Goal: Task Accomplishment & Management: Complete application form

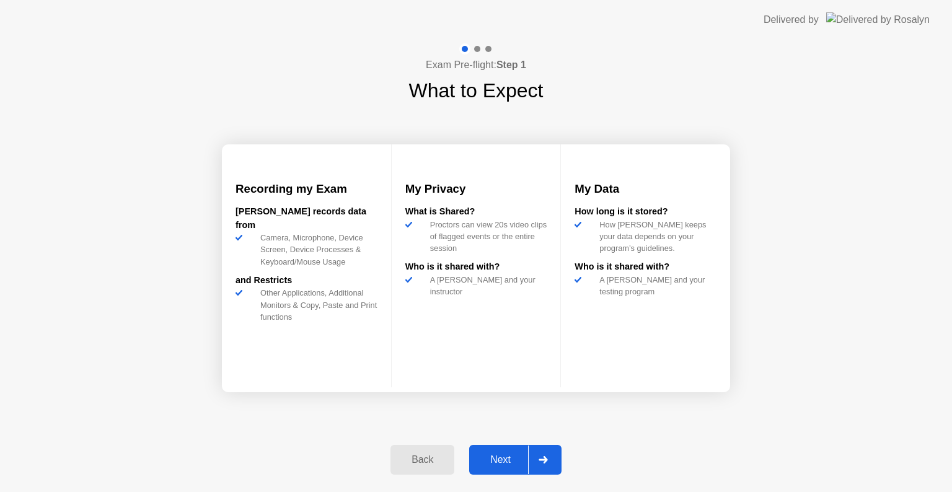
click at [500, 462] on div "Next" at bounding box center [500, 459] width 55 height 11
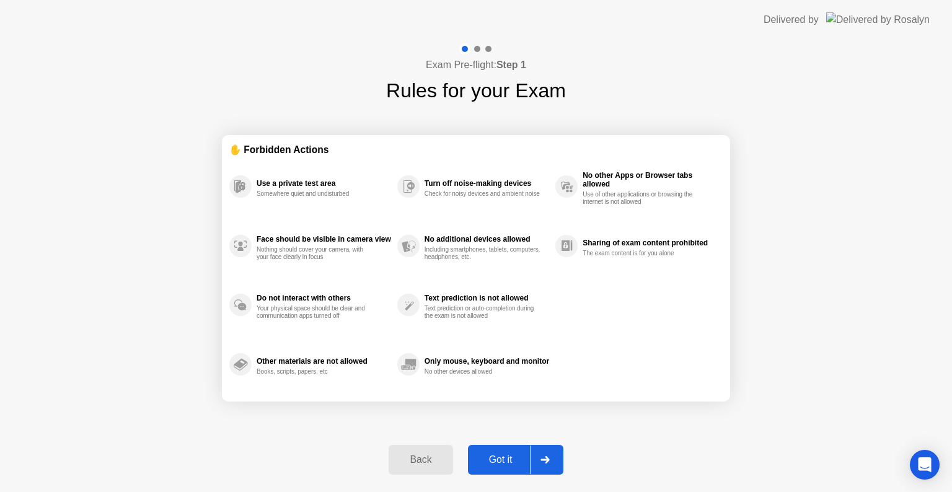
click at [492, 457] on div "Got it" at bounding box center [501, 459] width 58 height 11
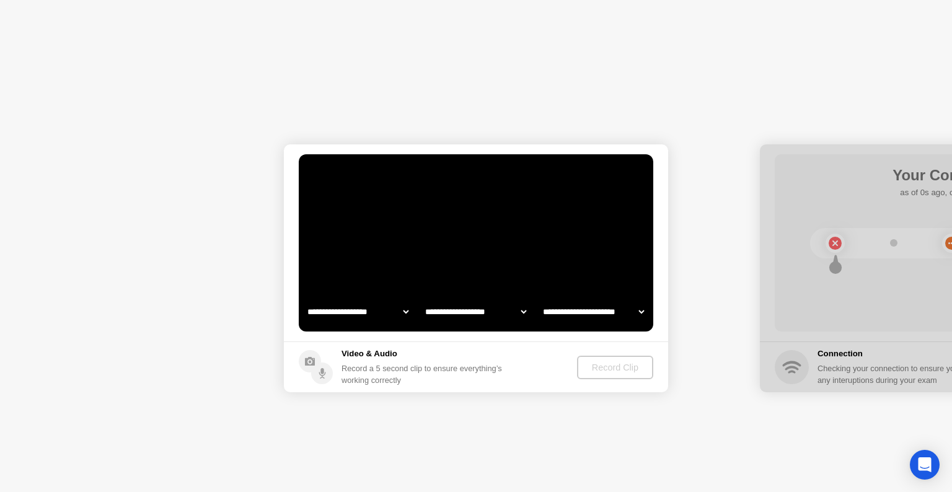
select select "**********"
select select "*******"
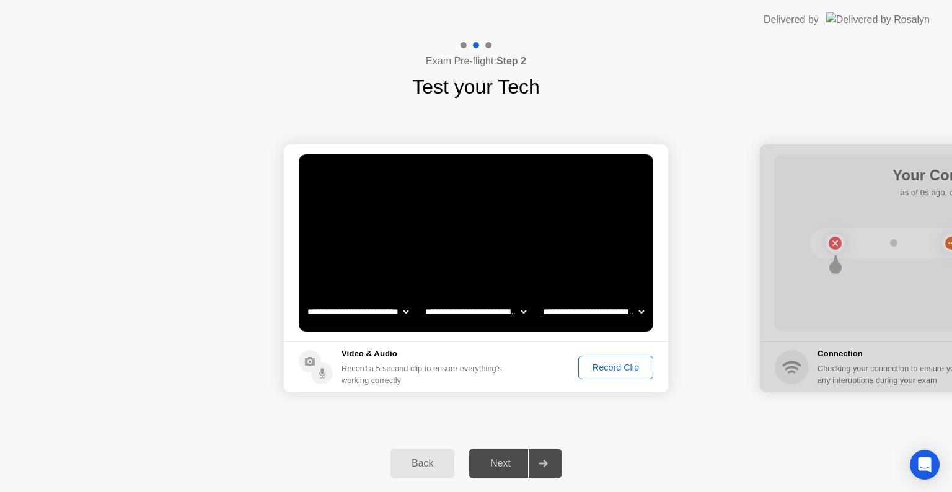
click at [490, 466] on div "Next" at bounding box center [500, 463] width 55 height 11
click at [500, 461] on div "Next" at bounding box center [500, 463] width 55 height 11
click at [624, 366] on div "Record Clip" at bounding box center [616, 368] width 66 height 10
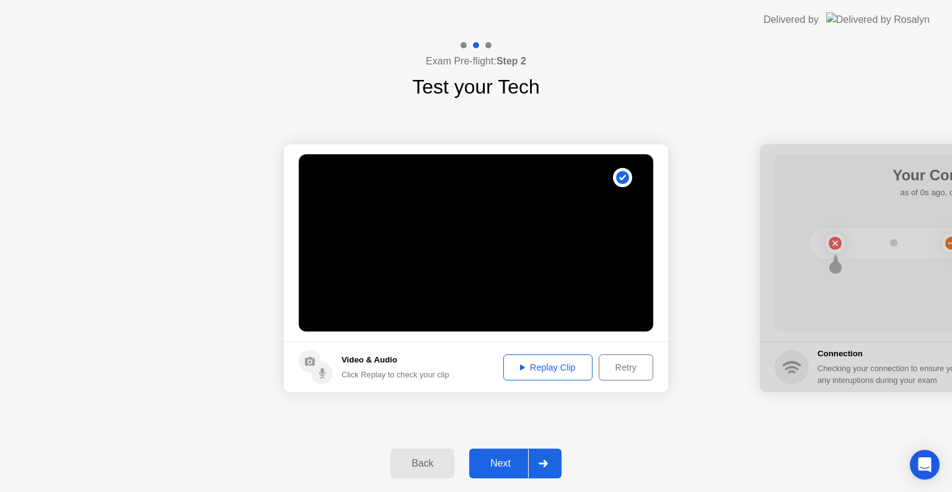
click at [532, 367] on div "Replay Clip" at bounding box center [548, 368] width 81 height 10
click at [503, 466] on div "Next" at bounding box center [500, 463] width 55 height 11
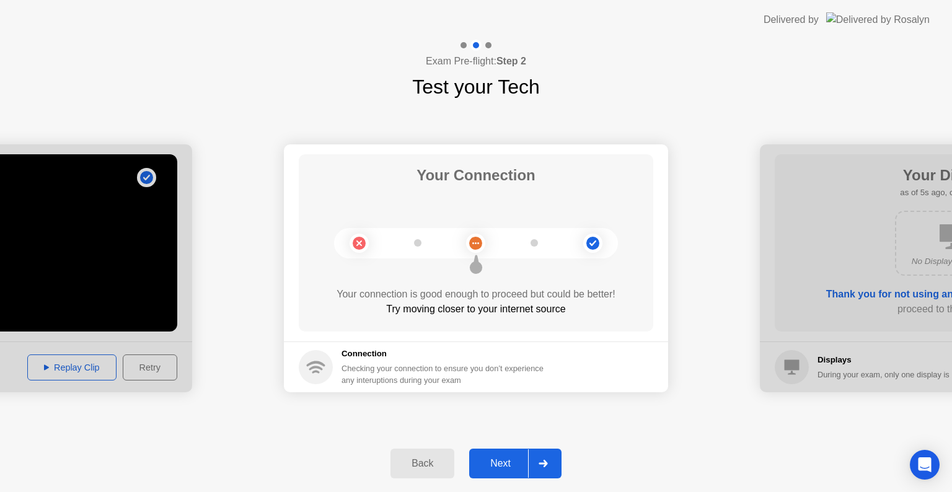
click at [500, 455] on button "Next" at bounding box center [515, 464] width 92 height 30
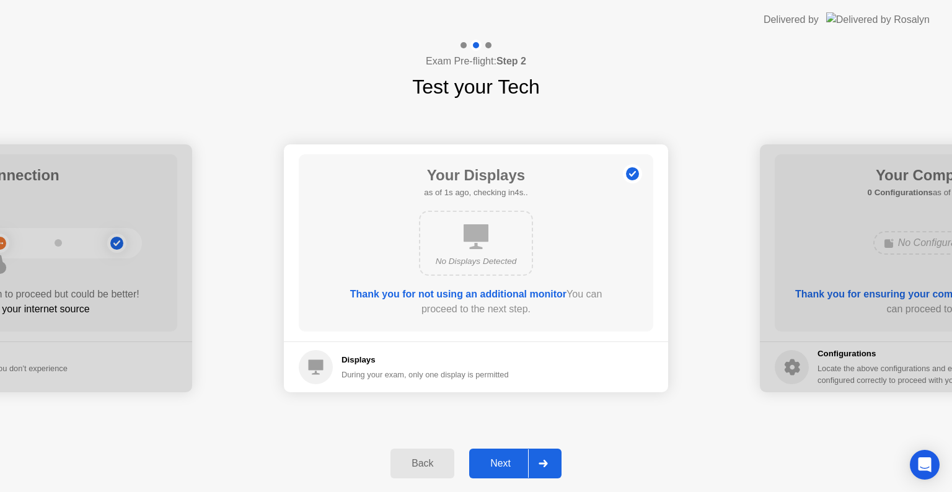
click at [474, 238] on icon at bounding box center [476, 236] width 25 height 25
click at [493, 459] on div "Next" at bounding box center [500, 463] width 55 height 11
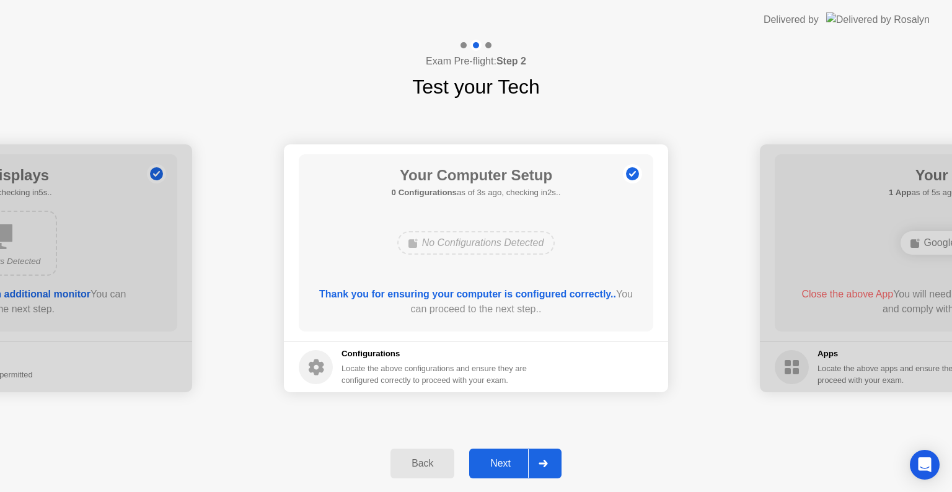
click at [493, 459] on div "Next" at bounding box center [500, 463] width 55 height 11
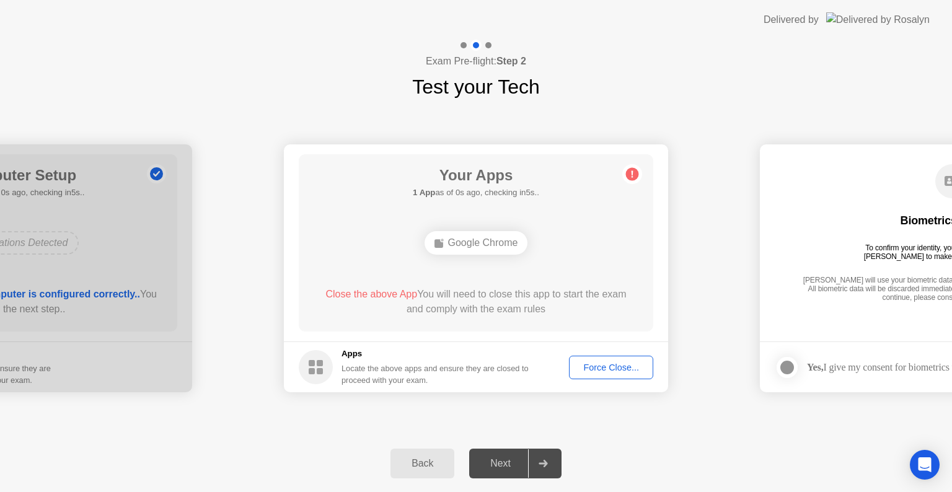
click at [499, 300] on div "Close the above App You will need to close this app to start the exam and compl…" at bounding box center [476, 302] width 319 height 30
click at [317, 360] on circle at bounding box center [316, 367] width 34 height 34
click at [464, 234] on div "Google Chrome" at bounding box center [477, 243] width 104 height 24
click at [467, 242] on div "Google Chrome" at bounding box center [477, 243] width 104 height 24
click at [600, 366] on div "Force Close..." at bounding box center [611, 368] width 76 height 10
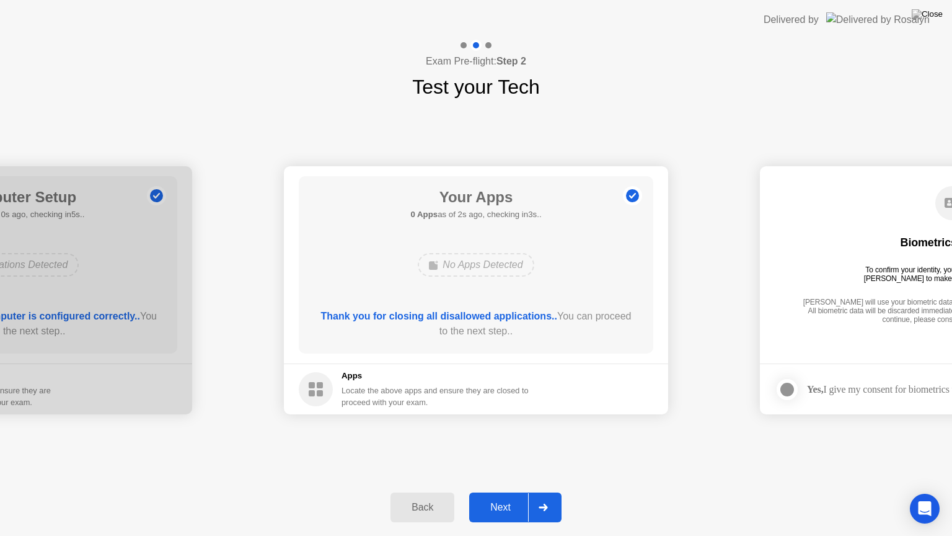
click at [494, 492] on div "Next" at bounding box center [500, 506] width 55 height 11
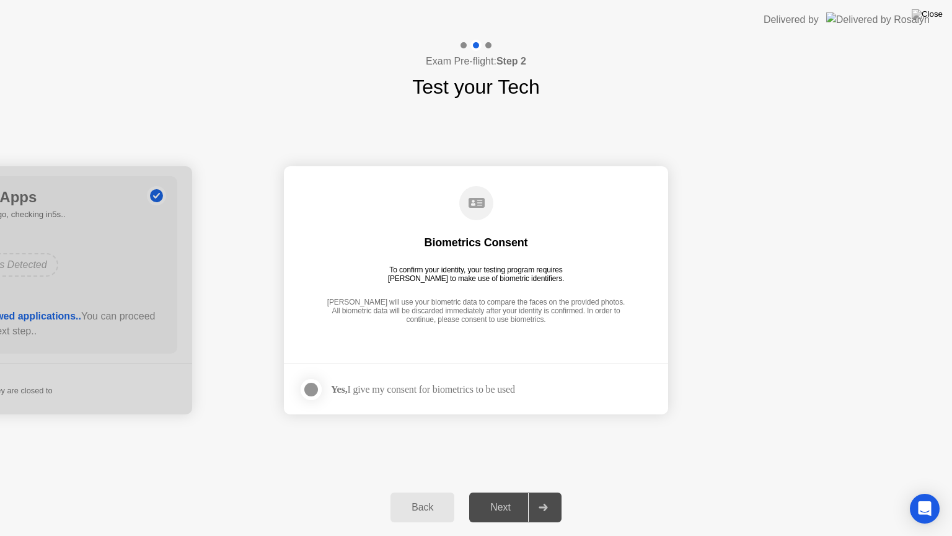
click at [320, 389] on label at bounding box center [315, 389] width 32 height 25
click at [508, 492] on button "Next" at bounding box center [515, 507] width 92 height 30
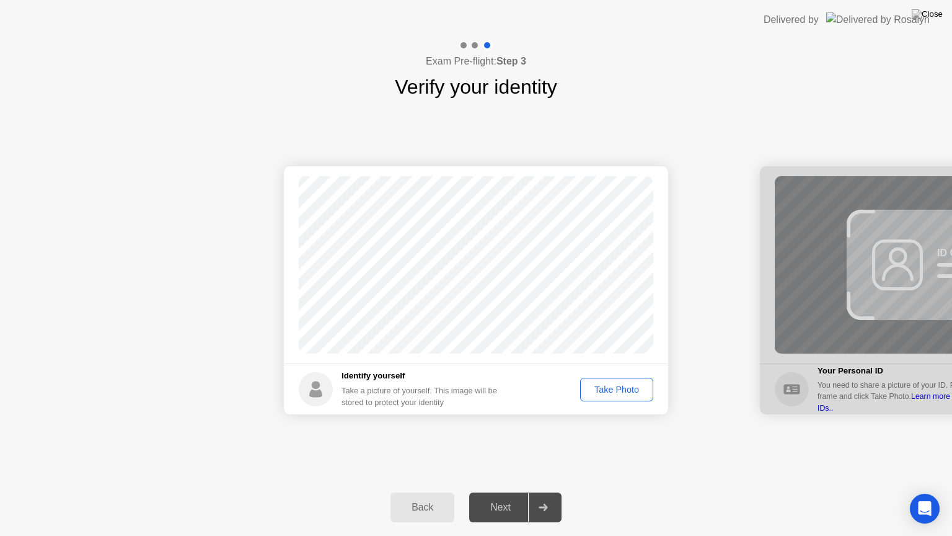
click at [598, 392] on div "Take Photo" at bounding box center [617, 389] width 64 height 10
click at [500, 492] on div "Next" at bounding box center [500, 506] width 55 height 11
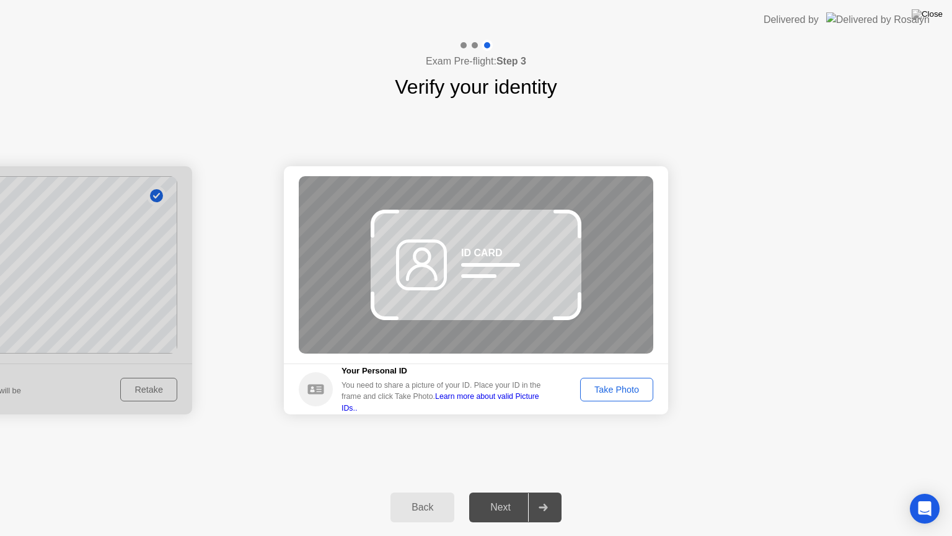
click at [502, 265] on line at bounding box center [490, 265] width 55 height 0
click at [335, 387] on div "Your Personal ID You need to share a picture of your ID. Place your ID in the f…" at bounding box center [424, 388] width 251 height 49
click at [520, 231] on div at bounding box center [523, 227] width 26 height 14
click at [605, 392] on div "Take Photo" at bounding box center [617, 389] width 64 height 10
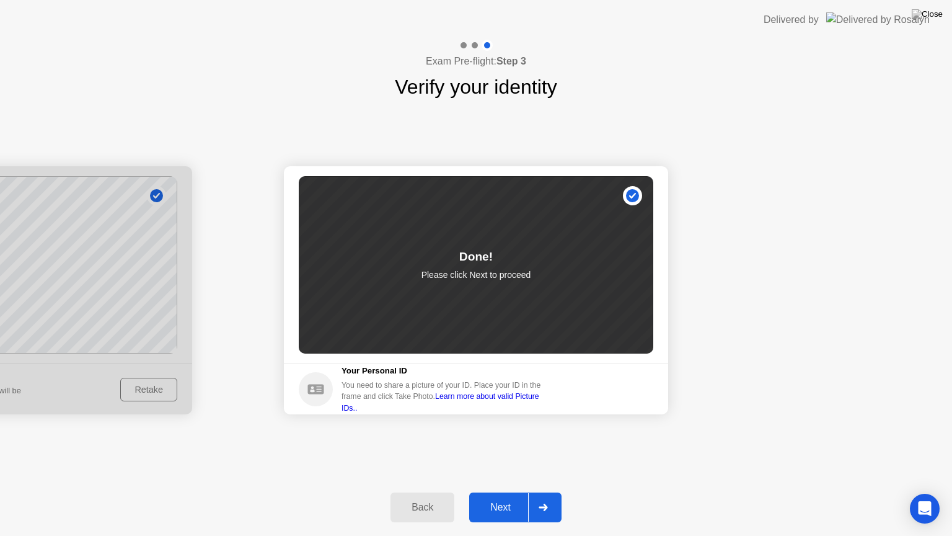
click at [504, 492] on div "Next" at bounding box center [500, 506] width 55 height 11
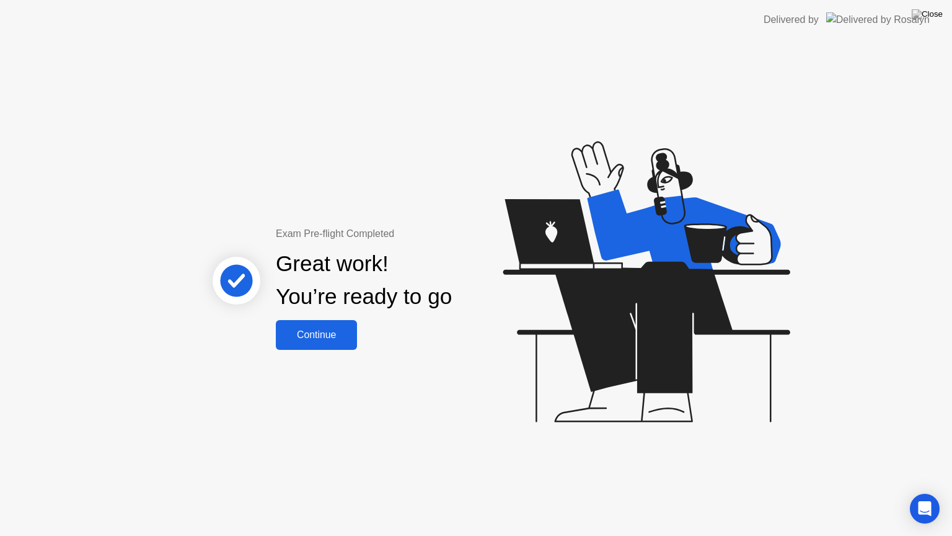
click at [315, 332] on div "Continue" at bounding box center [317, 334] width 74 height 11
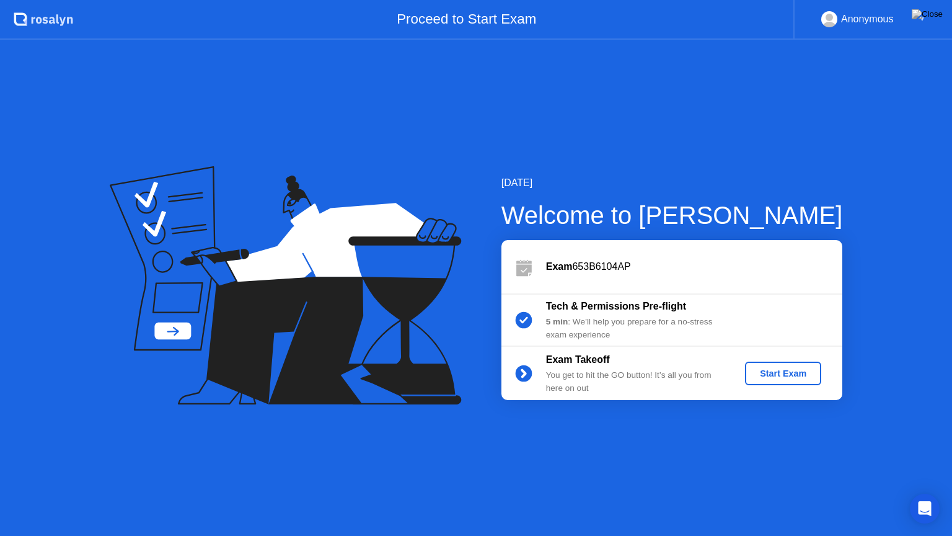
click at [772, 374] on div "Start Exam" at bounding box center [783, 373] width 66 height 10
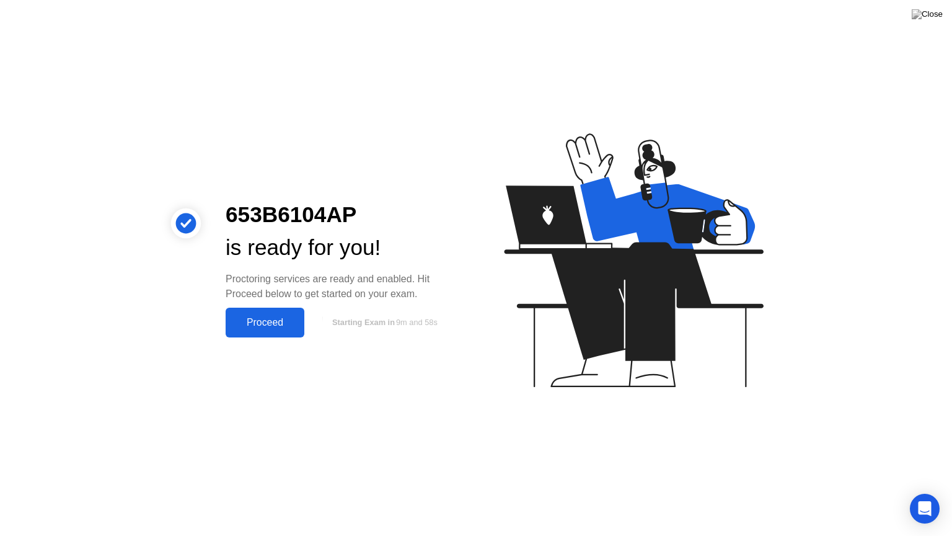
click at [250, 324] on div "Proceed" at bounding box center [264, 322] width 71 height 11
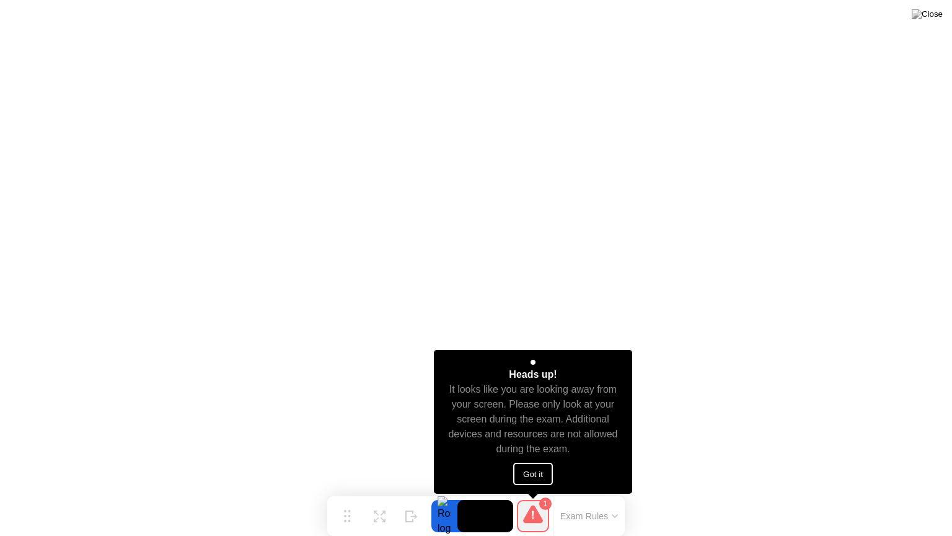
click at [534, 475] on button "Got it" at bounding box center [533, 473] width 40 height 22
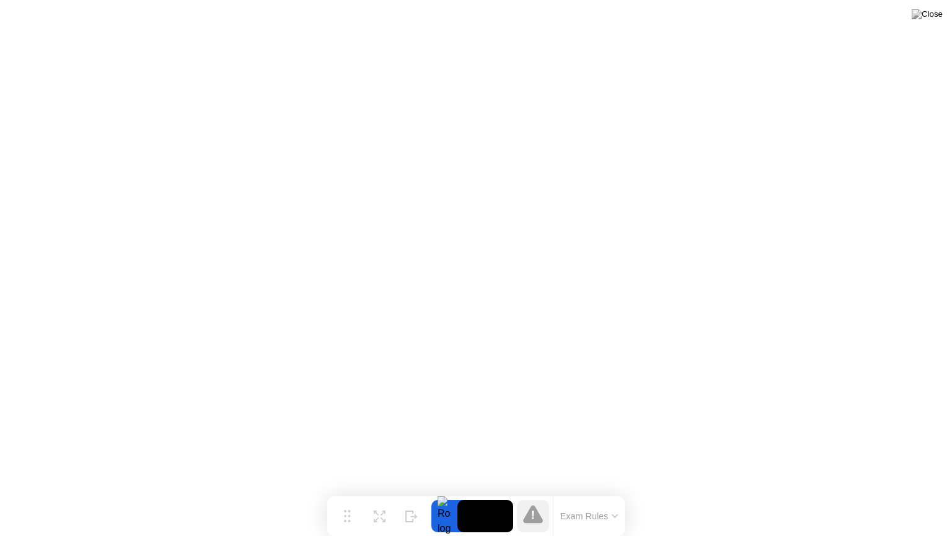
click at [538, 492] on icon at bounding box center [533, 514] width 20 height 18
click at [614, 492] on button "Exam Rules" at bounding box center [590, 515] width 66 height 11
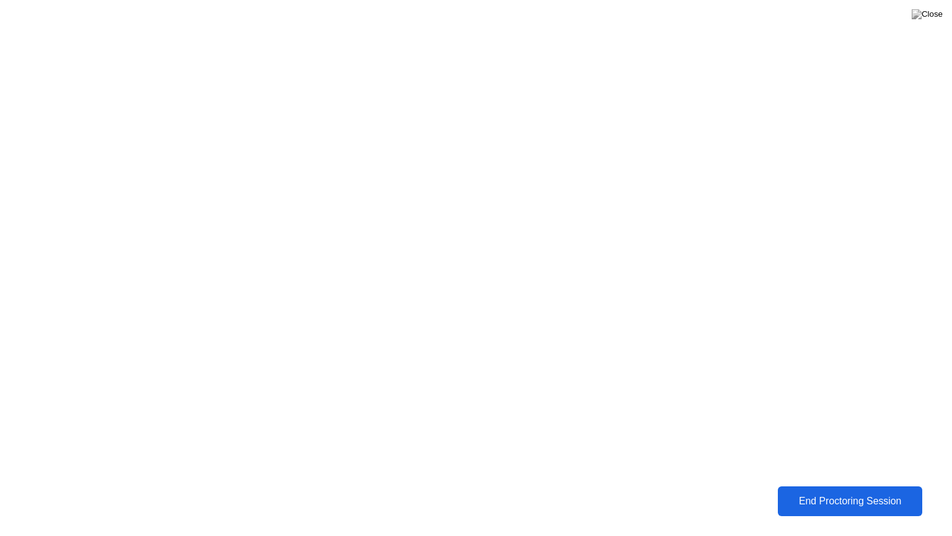
click at [865, 492] on div "End Proctoring Session" at bounding box center [850, 500] width 137 height 11
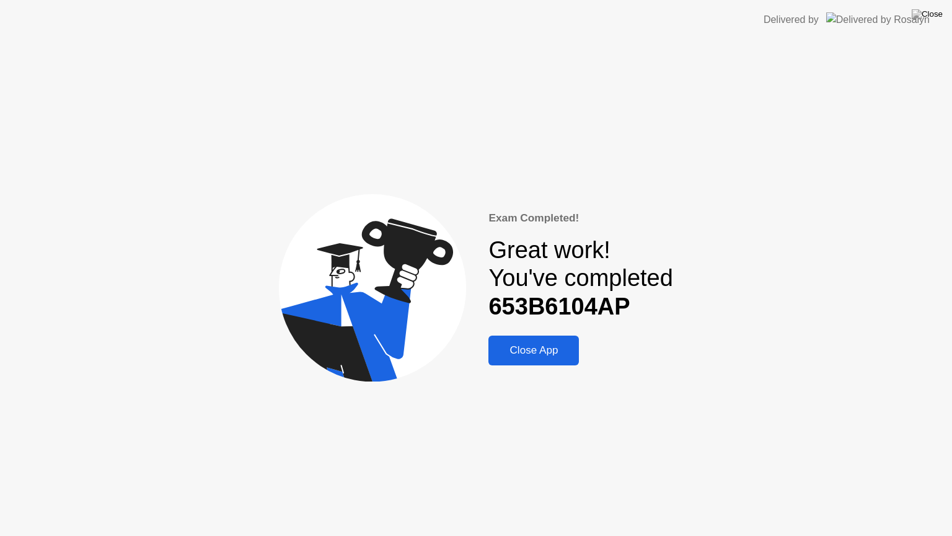
click at [516, 351] on div "Close App" at bounding box center [533, 350] width 83 height 12
